Goal: Transaction & Acquisition: Purchase product/service

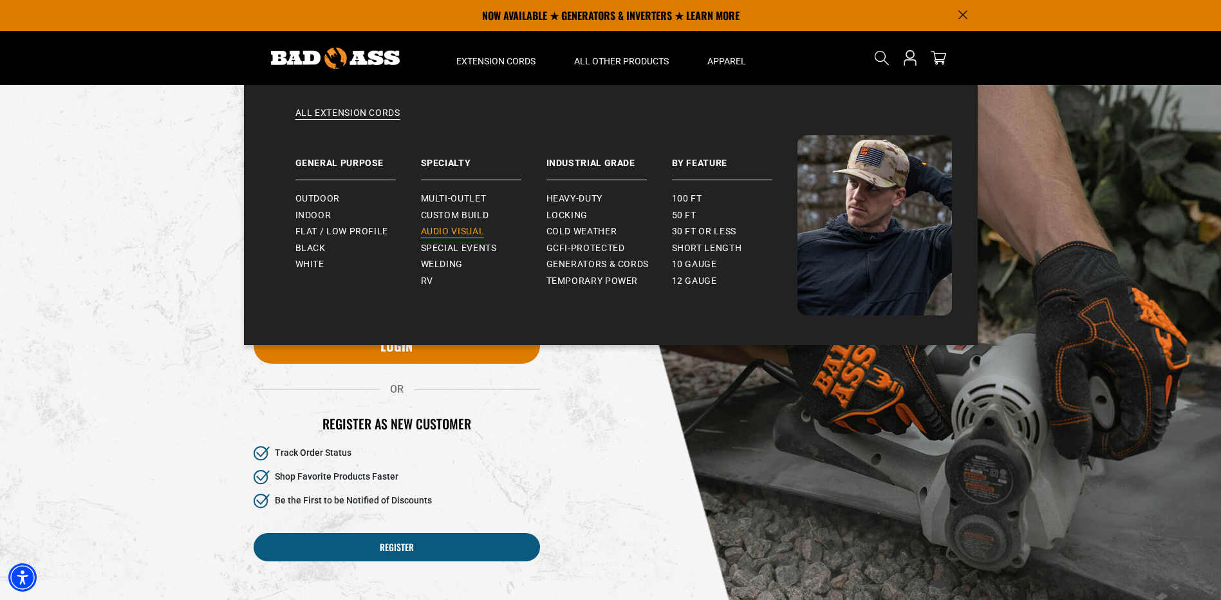
click at [453, 235] on span "Audio Visual" at bounding box center [453, 232] width 64 height 12
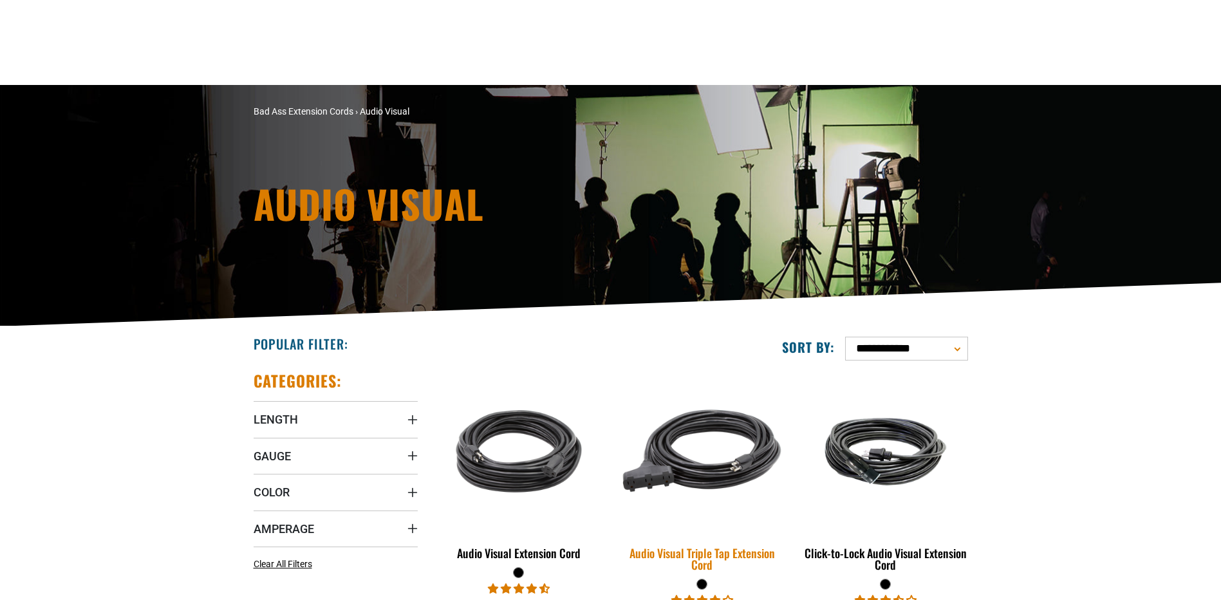
scroll to position [257, 0]
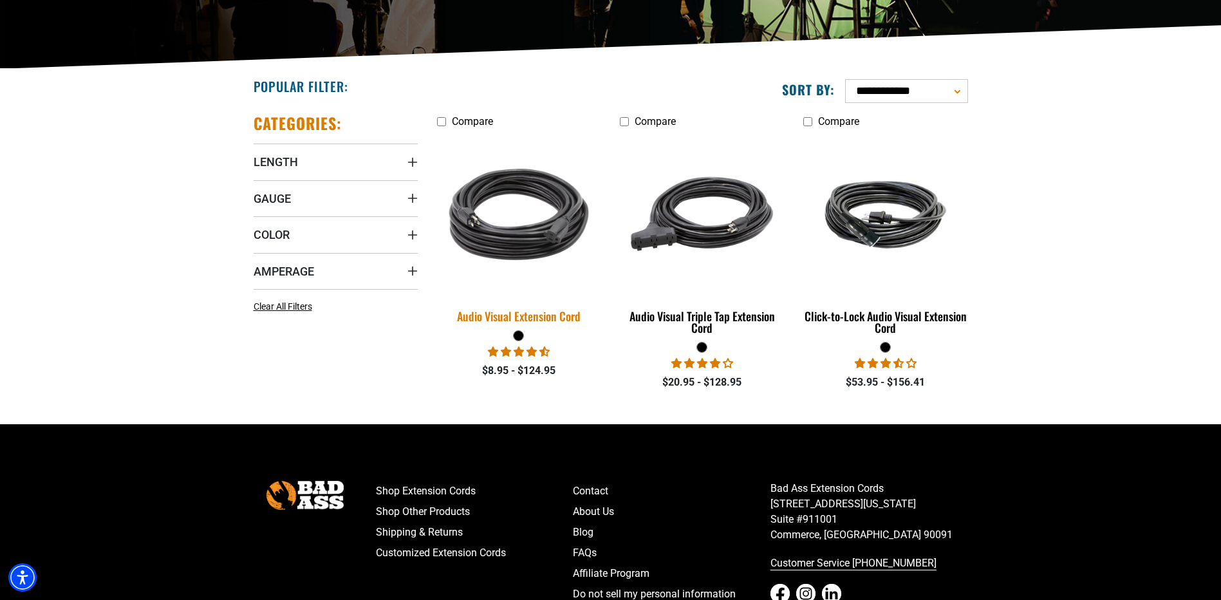
click at [519, 230] on img at bounding box center [519, 214] width 180 height 165
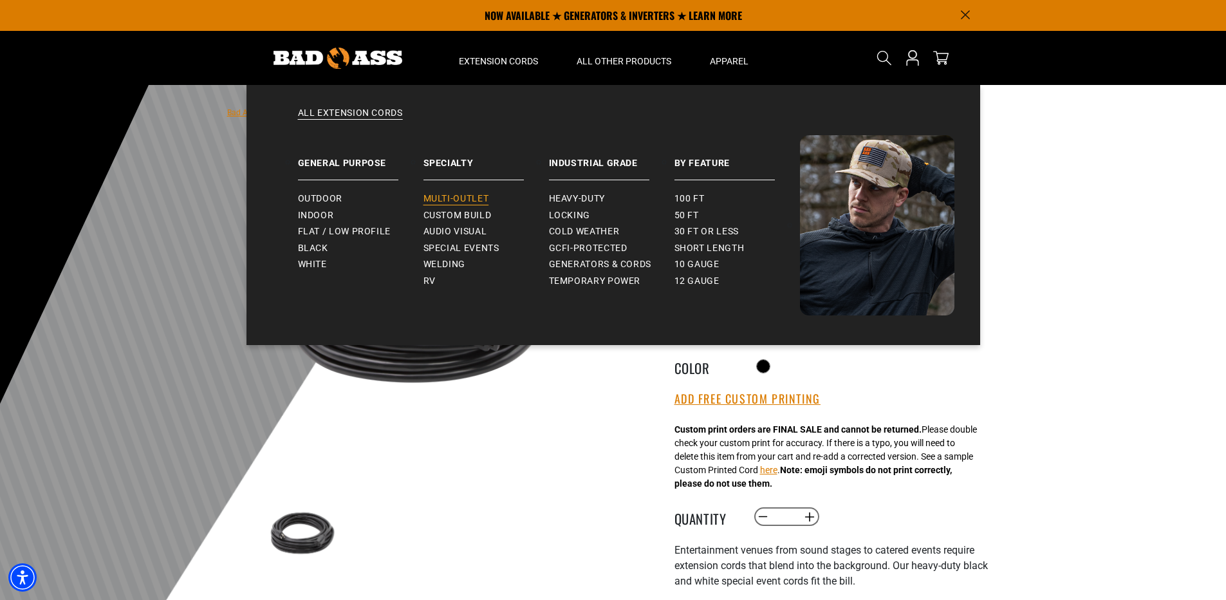
click at [456, 198] on span "Multi-Outlet" at bounding box center [456, 199] width 66 height 12
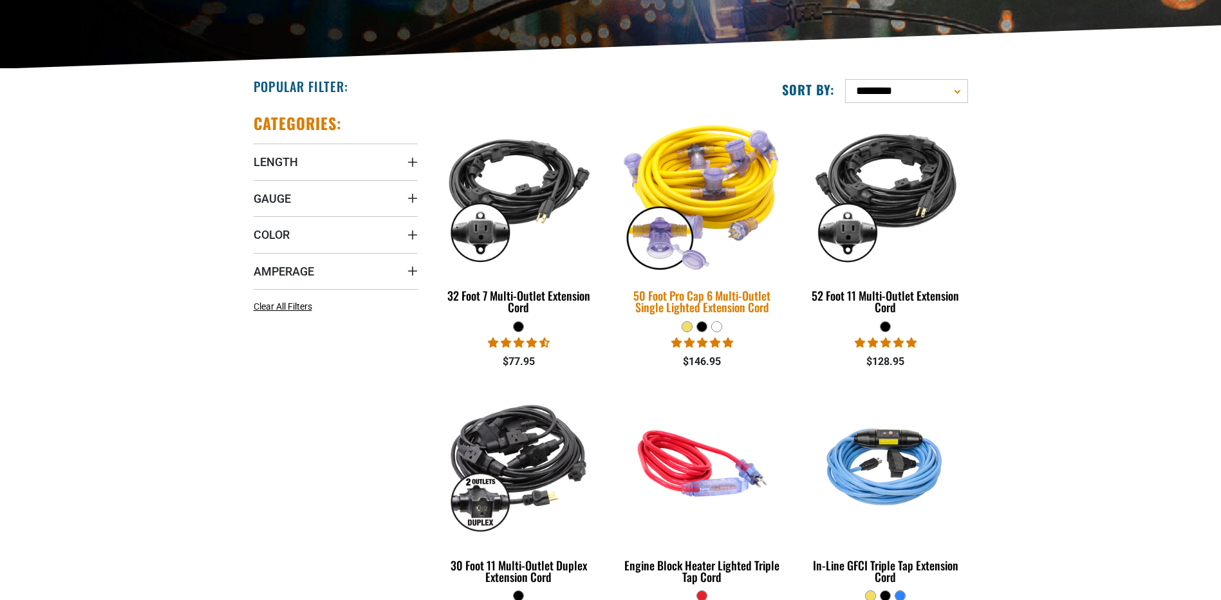
scroll to position [257, 0]
click at [710, 207] on img at bounding box center [702, 193] width 180 height 165
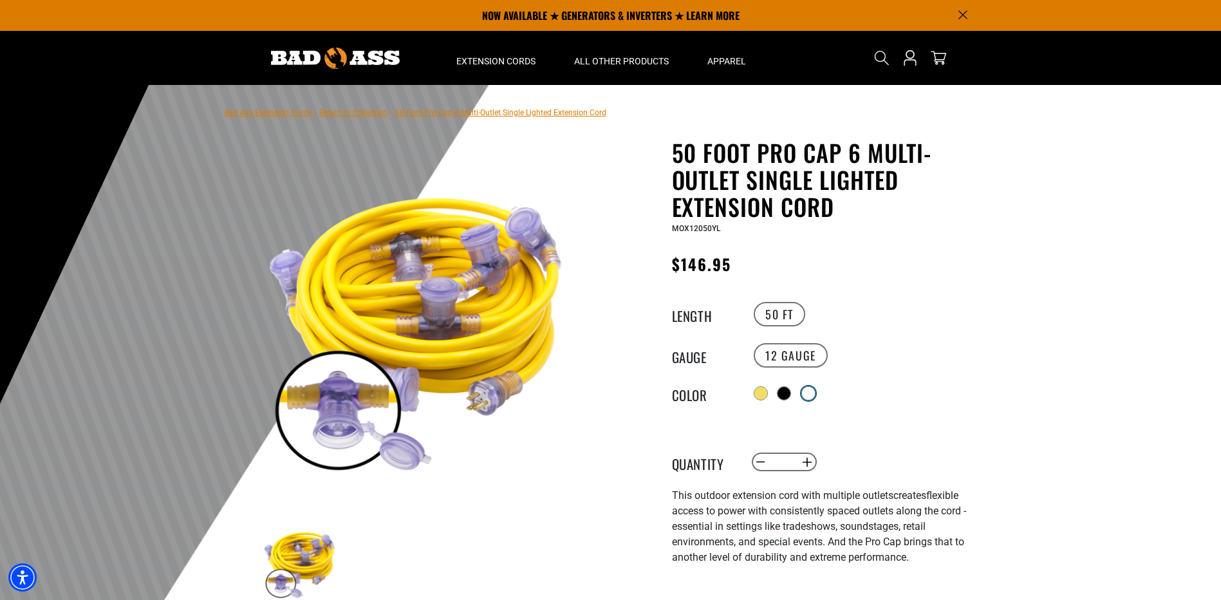
click at [813, 389] on div at bounding box center [808, 393] width 13 height 13
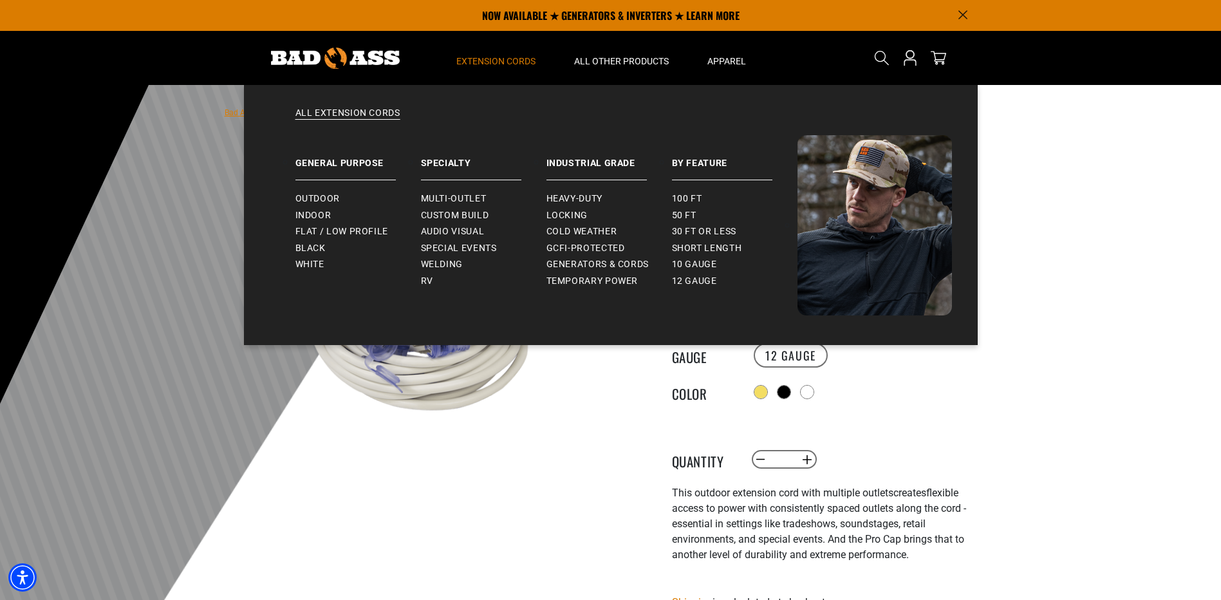
click at [494, 66] on span "Extension Cords" at bounding box center [495, 61] width 79 height 12
click at [308, 215] on span "Indoor" at bounding box center [313, 216] width 36 height 12
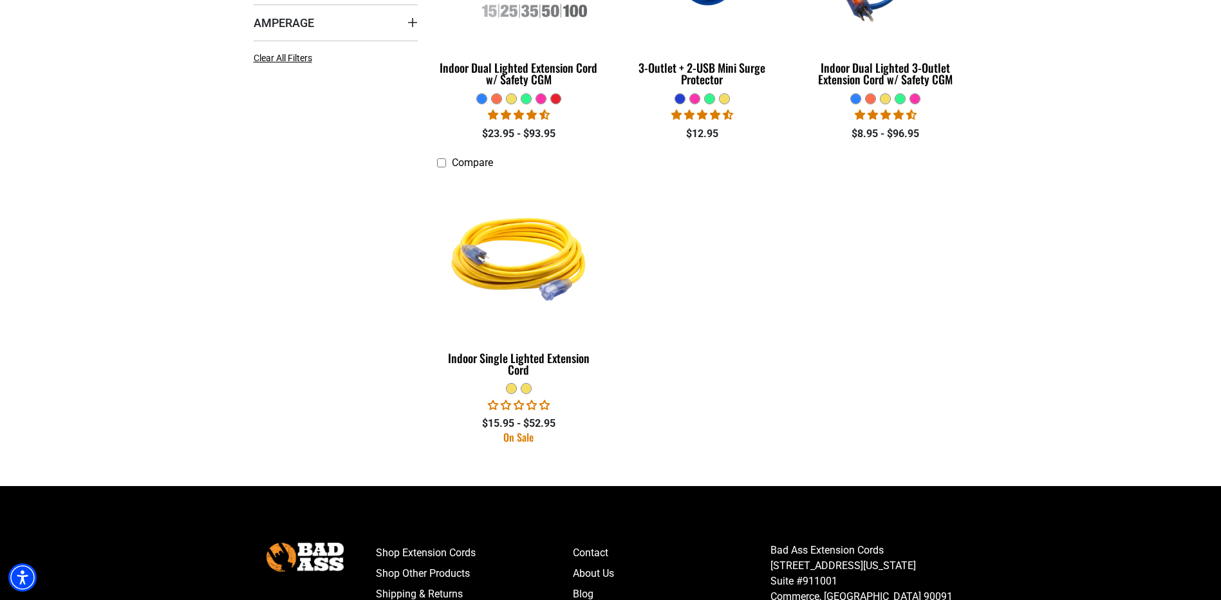
scroll to position [515, 0]
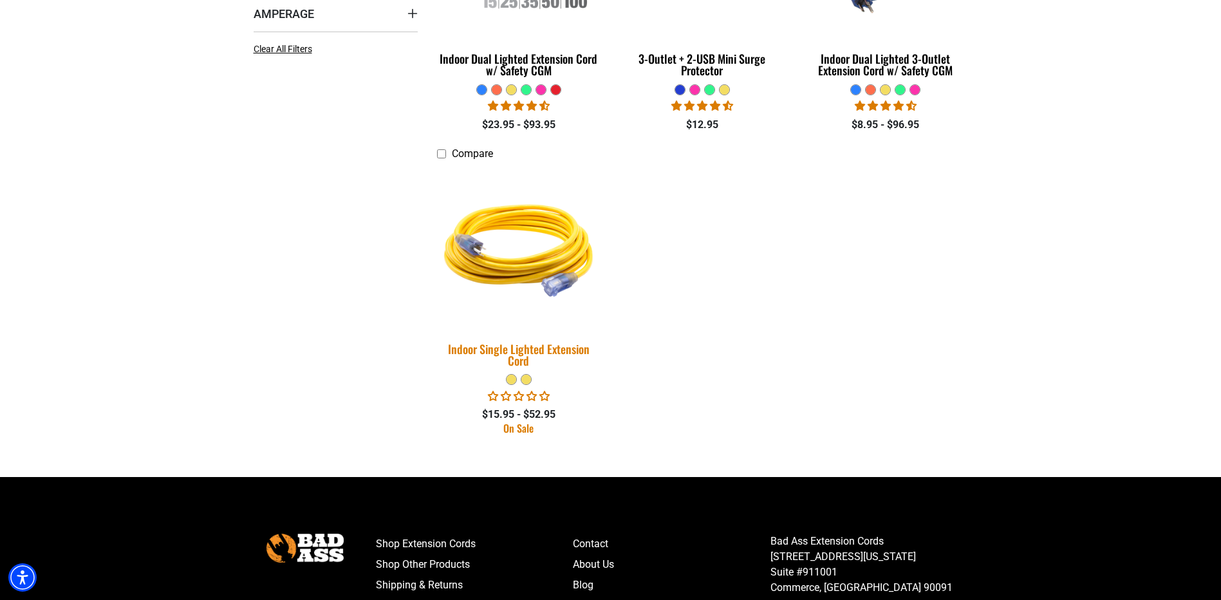
click at [502, 264] on img at bounding box center [519, 247] width 180 height 165
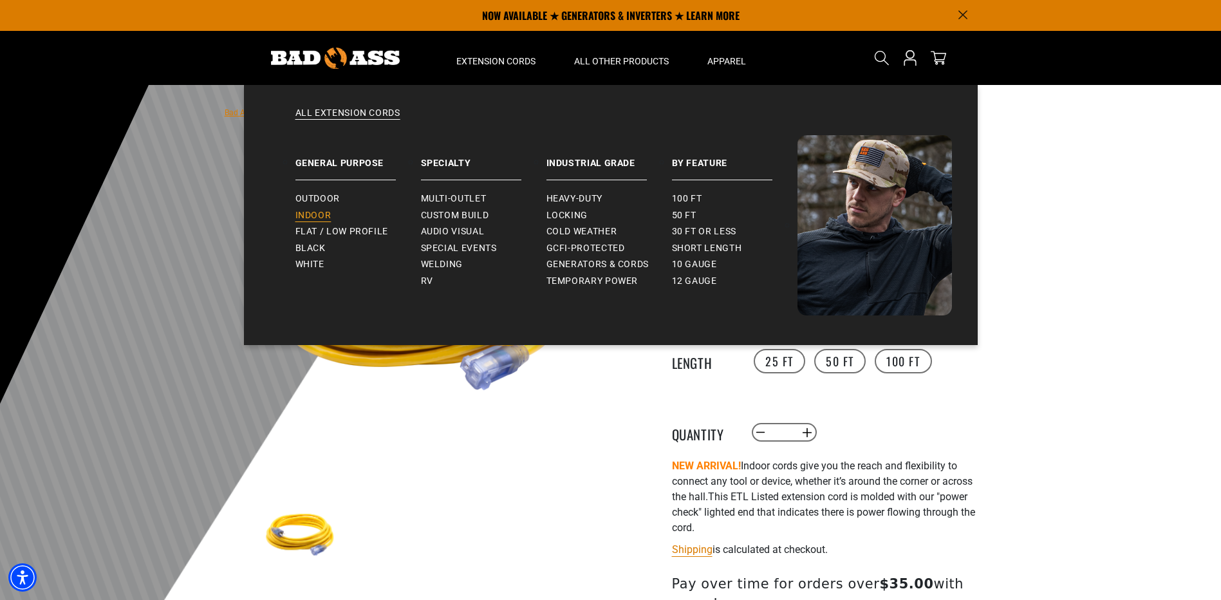
click at [314, 212] on span "Indoor" at bounding box center [313, 216] width 36 height 12
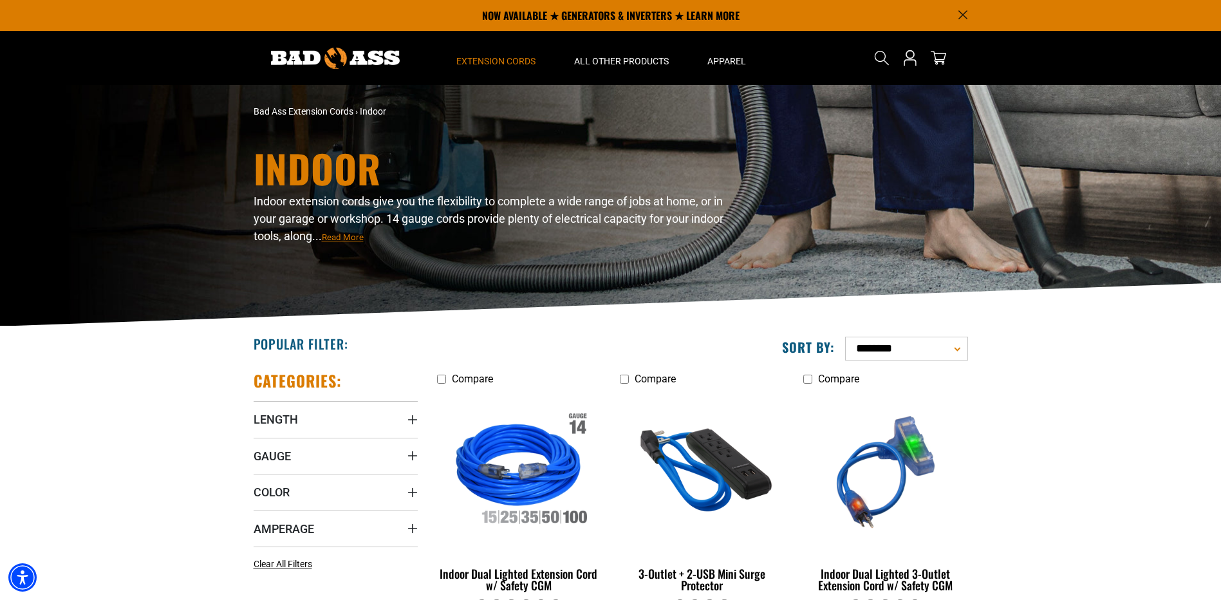
click at [957, 349] on select "**********" at bounding box center [906, 348] width 123 height 24
click at [273, 457] on span "Gauge" at bounding box center [271, 455] width 37 height 15
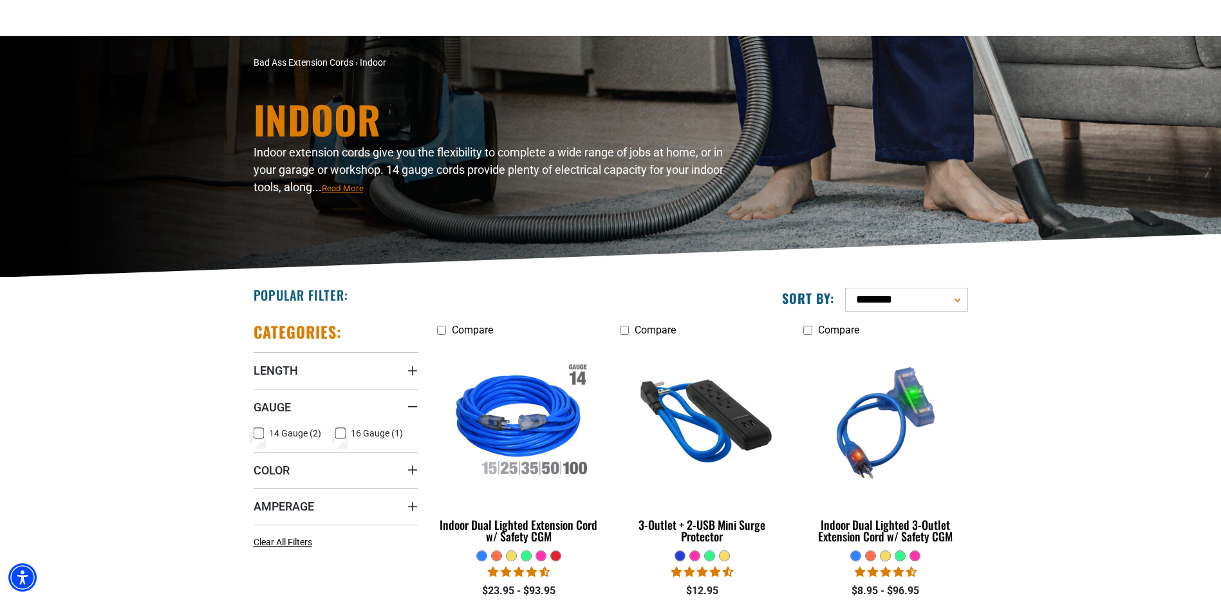
scroll to position [193, 0]
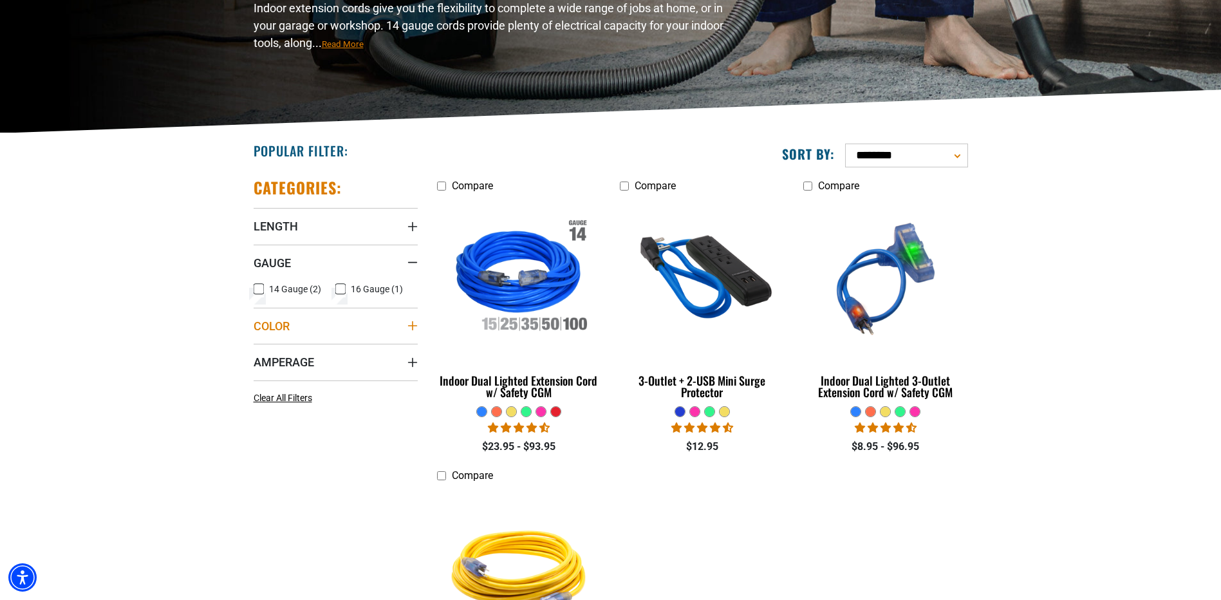
click at [410, 324] on icon "Color" at bounding box center [412, 325] width 10 height 10
click at [342, 351] on icon at bounding box center [340, 352] width 10 height 17
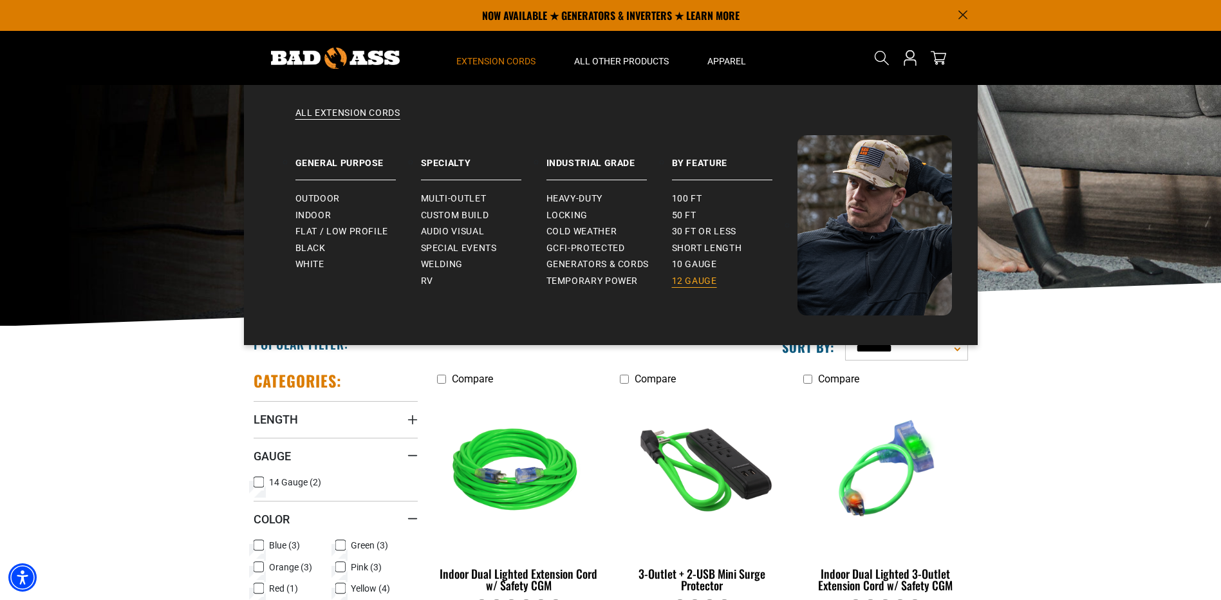
click at [680, 275] on span "12 gauge" at bounding box center [694, 281] width 45 height 12
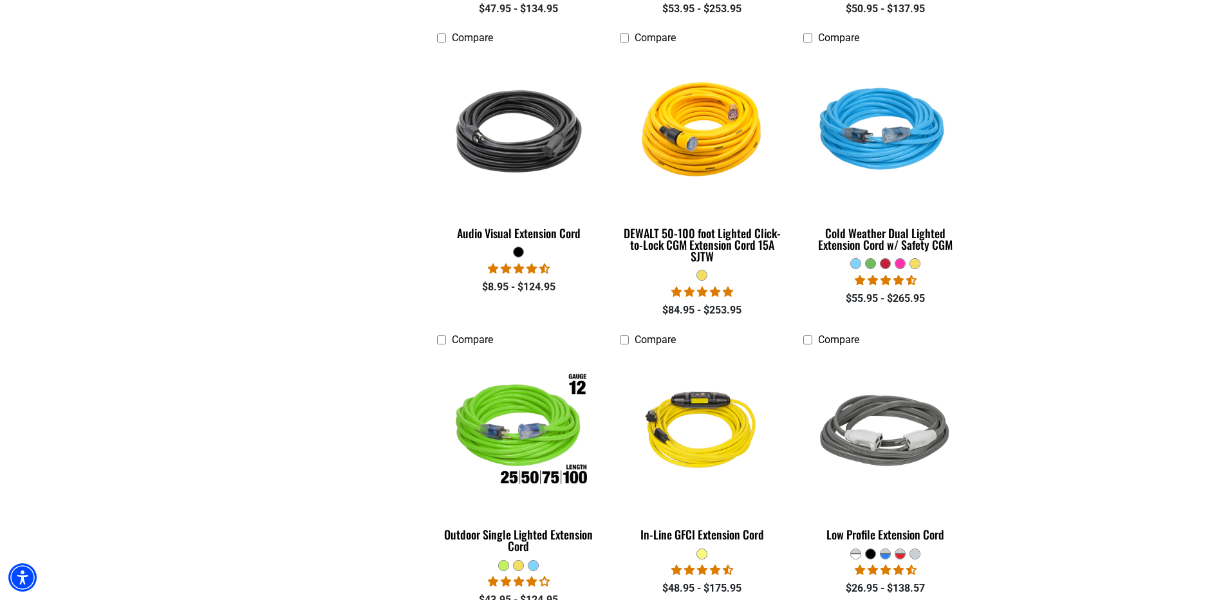
scroll to position [708, 0]
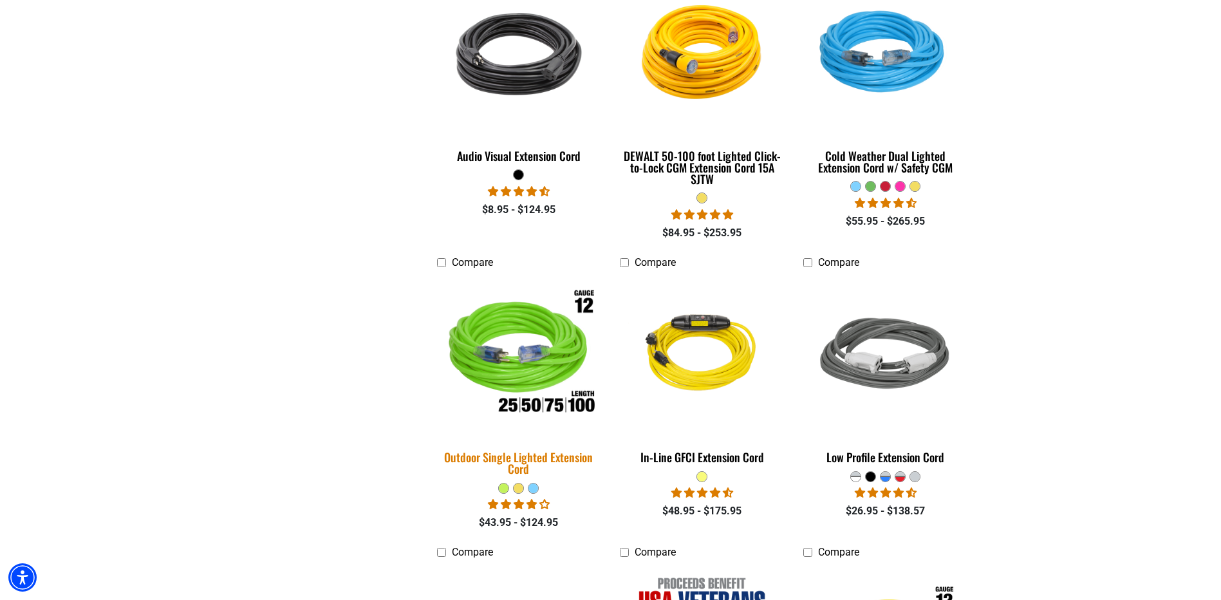
click at [532, 359] on img at bounding box center [519, 355] width 180 height 165
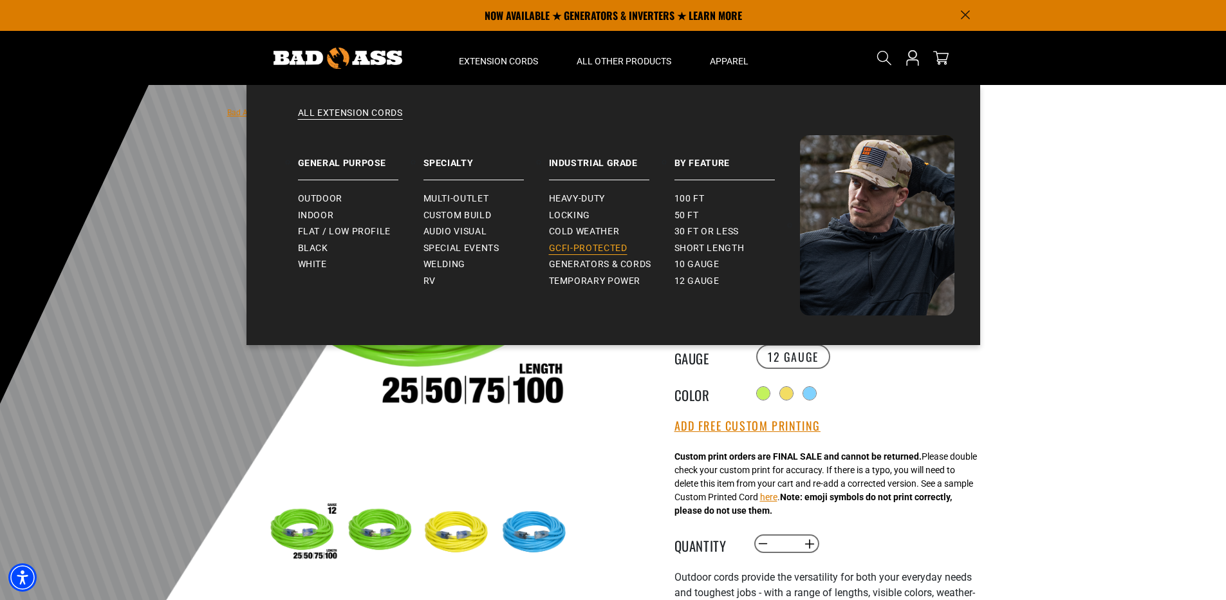
click at [580, 249] on span "GCFI-Protected" at bounding box center [588, 249] width 78 height 12
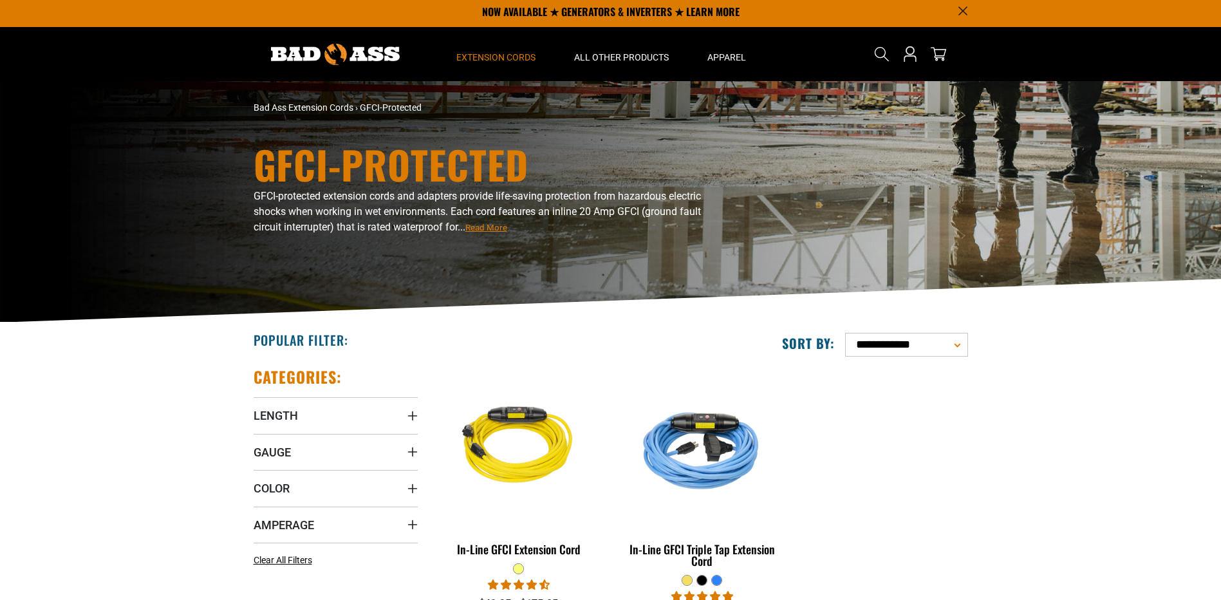
scroll to position [193, 0]
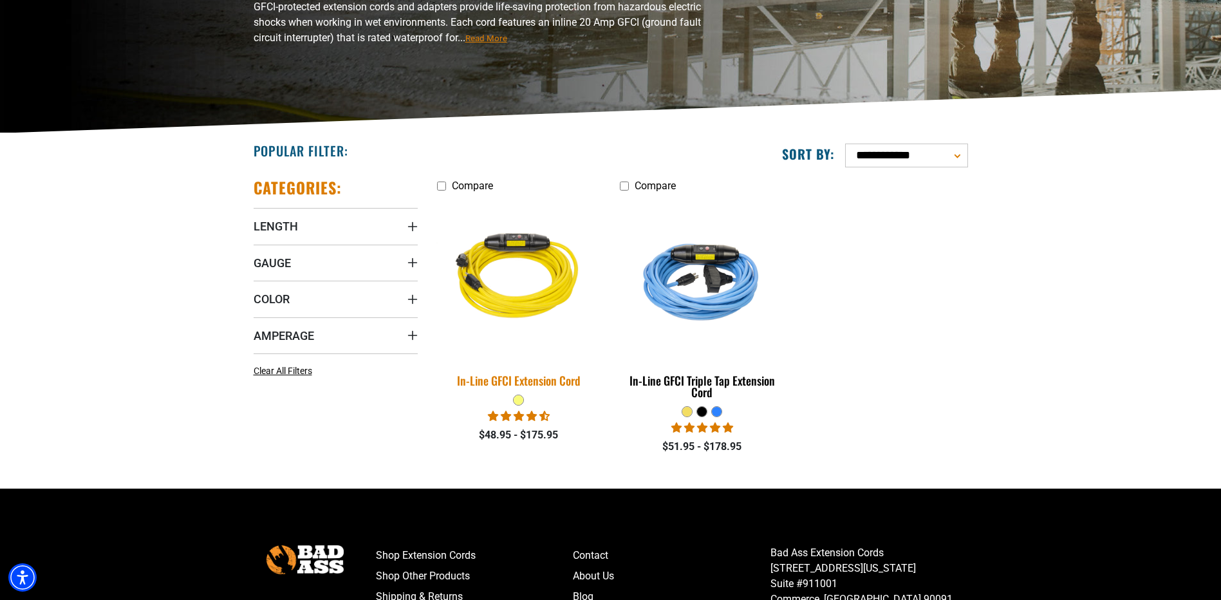
click at [536, 297] on img at bounding box center [519, 278] width 180 height 165
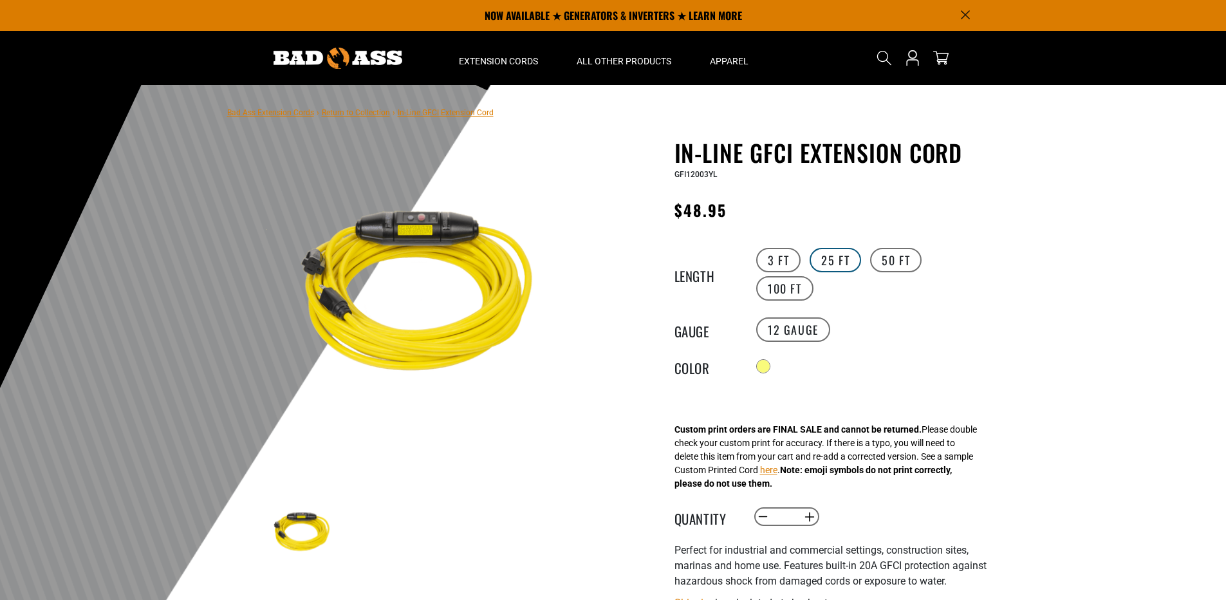
click at [834, 257] on label "25 FT" at bounding box center [834, 260] width 51 height 24
